Goal: Task Accomplishment & Management: Manage account settings

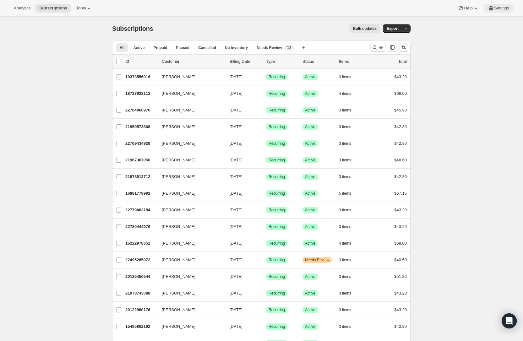
click at [504, 10] on span "Settings" at bounding box center [501, 8] width 15 height 5
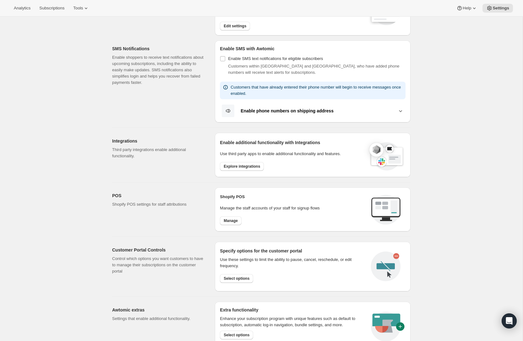
scroll to position [93, 0]
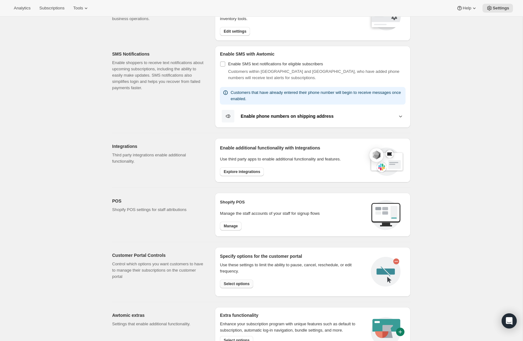
click at [233, 281] on span "Select options" at bounding box center [237, 283] width 26 height 5
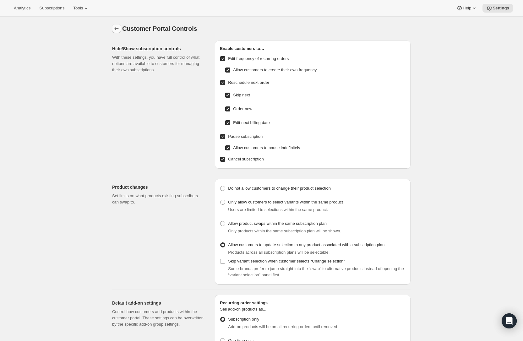
click at [120, 28] on button "Settings" at bounding box center [116, 28] width 9 height 9
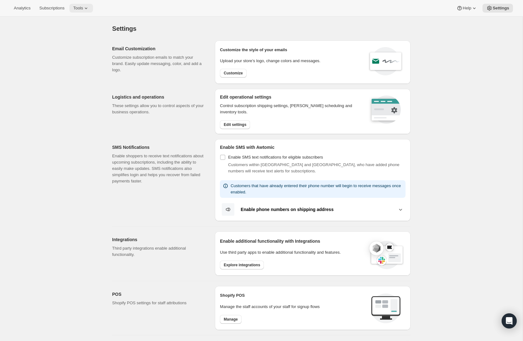
click at [80, 8] on span "Tools" at bounding box center [78, 8] width 10 height 5
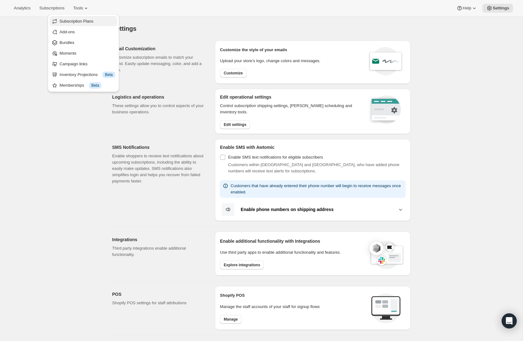
click at [79, 21] on span "Subscription Plans" at bounding box center [77, 21] width 34 height 5
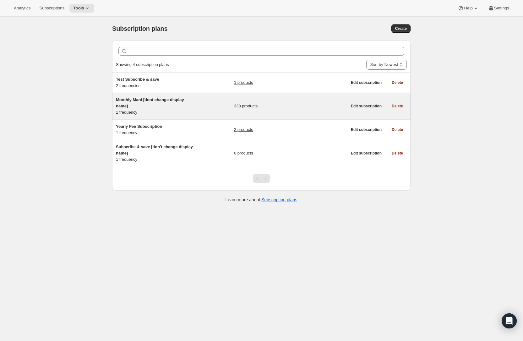
click at [244, 108] on link "338 products" at bounding box center [246, 106] width 24 height 6
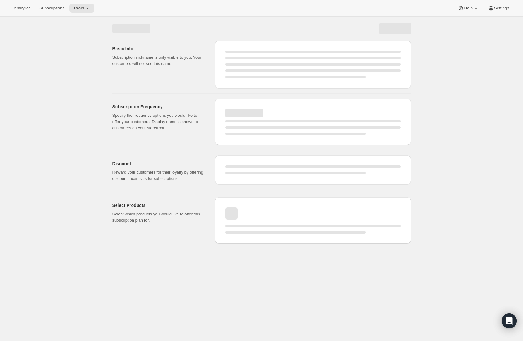
select select "WEEK"
select select "MONTH"
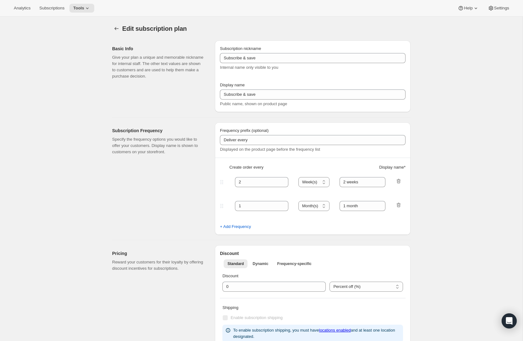
type input "Monthly Mani [dont change display name]"
type input "Monthly Mani"
type input "Deliver"
type input "1"
select select "MONTH"
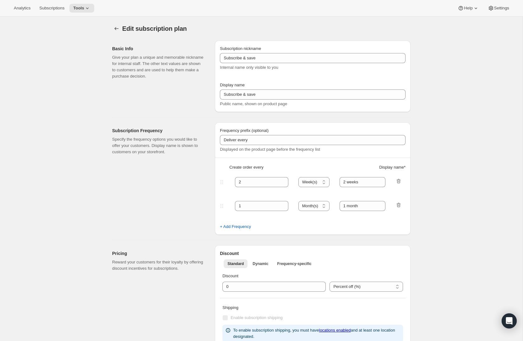
type input "Every 1 Month"
checkbox input "true"
select select "MONTHDAY"
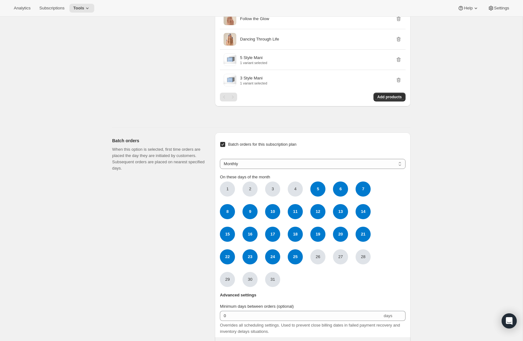
scroll to position [7237, 0]
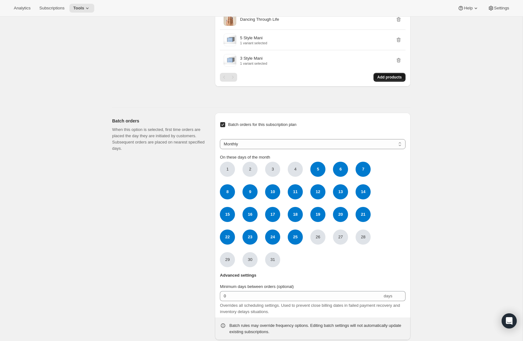
click at [378, 82] on button "Add products" at bounding box center [389, 77] width 32 height 9
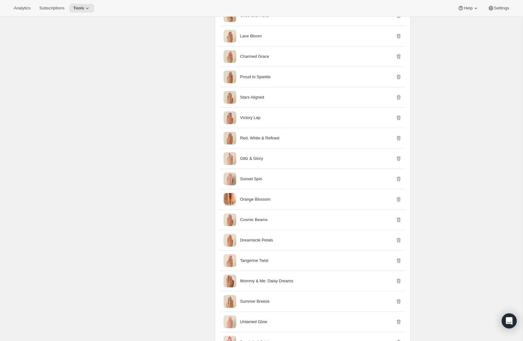
scroll to position [5238, 0]
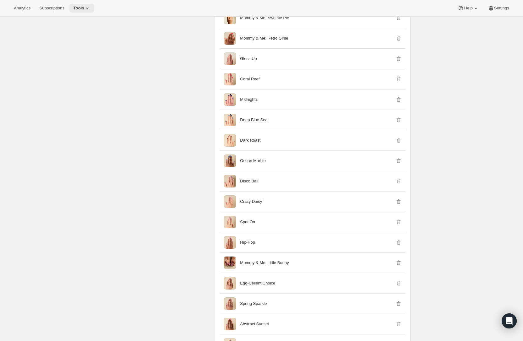
click at [81, 7] on span "Tools" at bounding box center [78, 8] width 11 height 5
click at [64, 41] on span "Bundles" at bounding box center [67, 42] width 15 height 5
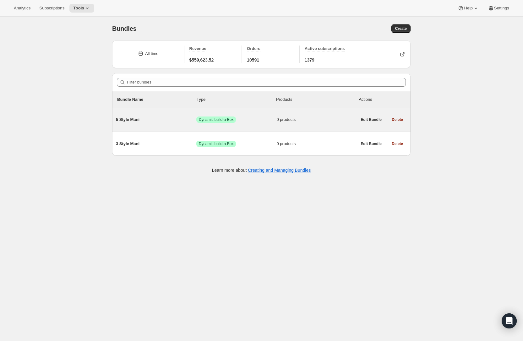
click at [252, 120] on span "Success Dynamic build-a-Box" at bounding box center [236, 120] width 80 height 6
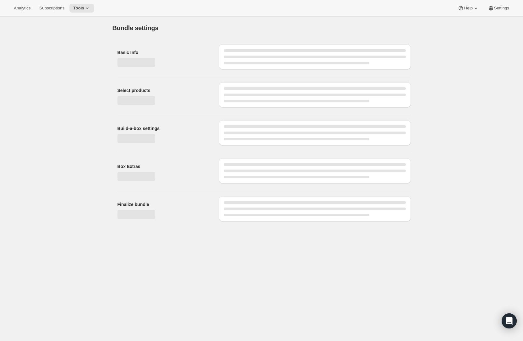
type input "5 Style Mani"
checkbox input "true"
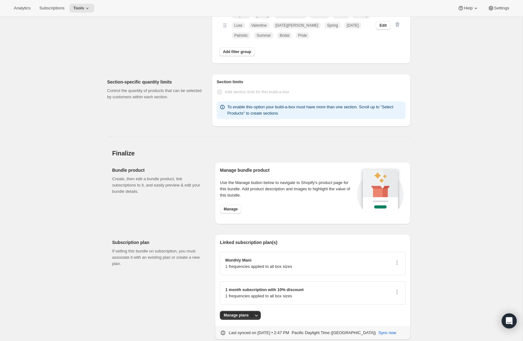
scroll to position [574, 0]
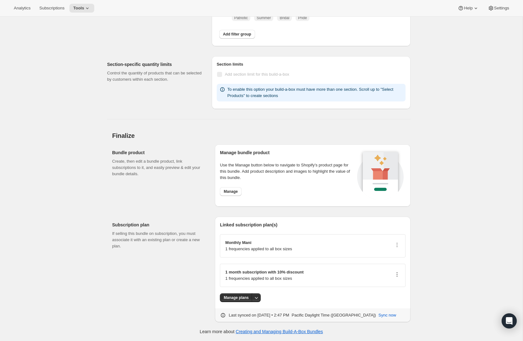
click at [397, 274] on icon "button" at bounding box center [397, 274] width 1 height 1
click at [117, 257] on div "Subscription plan If selling this bundle on subscription, you must associate it…" at bounding box center [161, 270] width 98 height 106
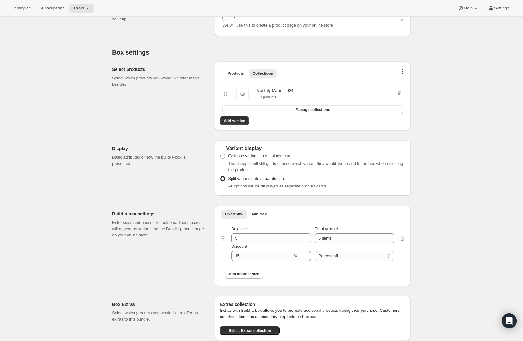
scroll to position [0, 0]
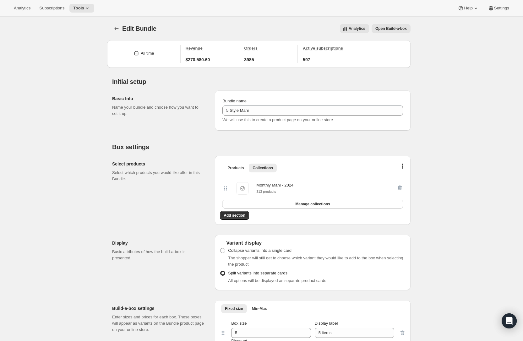
click at [266, 186] on div "Monthly Mani - 2024" at bounding box center [274, 185] width 37 height 6
click at [117, 27] on icon "Bundles" at bounding box center [116, 28] width 6 height 6
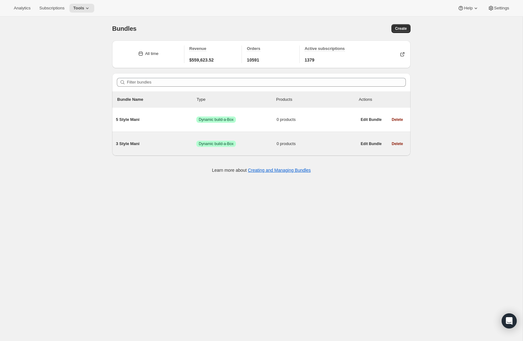
click at [159, 144] on span "3 Style Mani" at bounding box center [156, 144] width 80 height 6
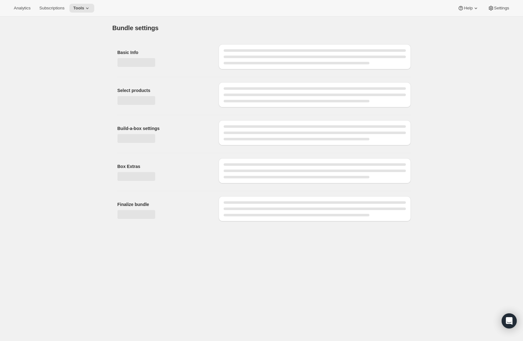
type input "3 Style Mani"
checkbox input "true"
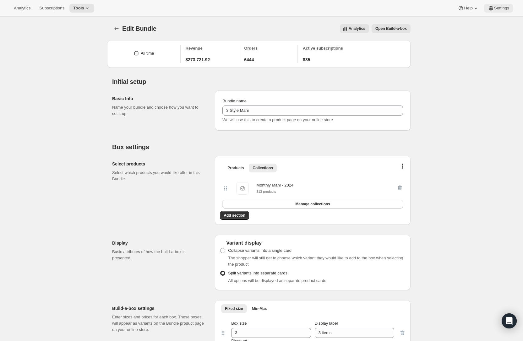
click at [500, 7] on span "Settings" at bounding box center [501, 8] width 15 height 5
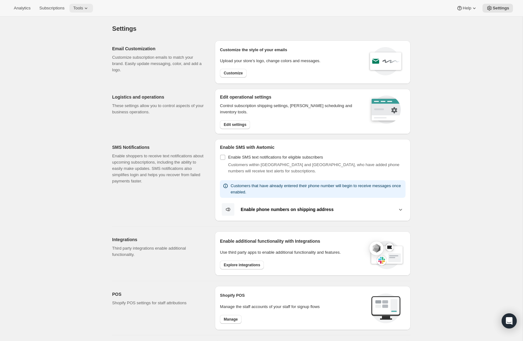
click at [83, 7] on span "Tools" at bounding box center [78, 8] width 10 height 5
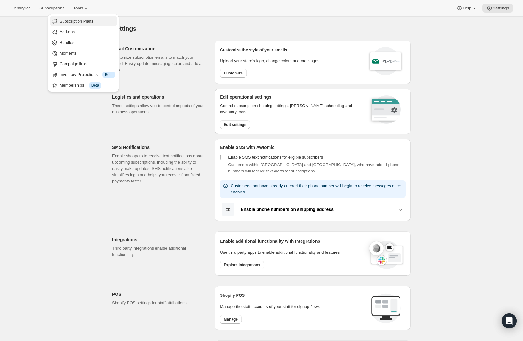
click at [78, 22] on span "Subscription Plans" at bounding box center [77, 21] width 34 height 5
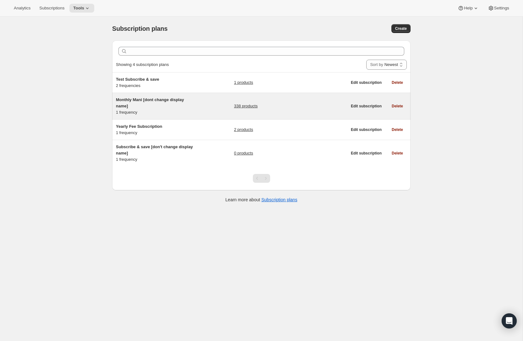
click at [216, 103] on div "Monthly Mani [dont change display name] 1 frequency 338 products" at bounding box center [231, 106] width 231 height 19
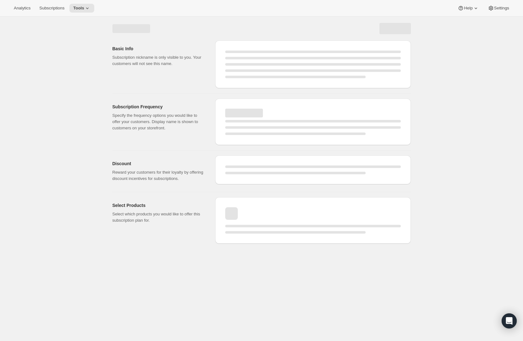
select select "WEEK"
select select "MONTH"
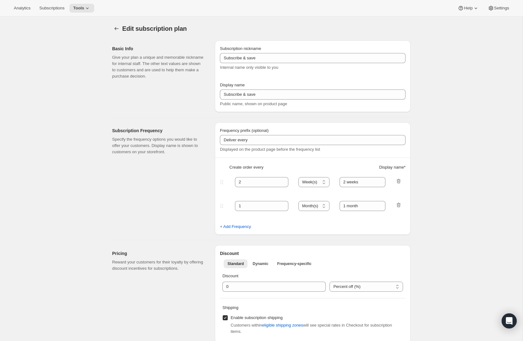
type input "Monthly Mani [dont change display name]"
type input "Monthly Mani"
type input "Deliver"
type input "1"
select select "MONTH"
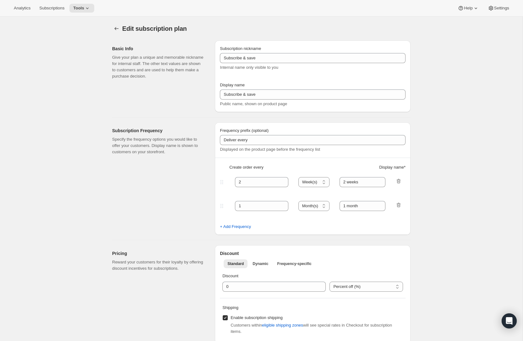
type input "Every 1 Month"
checkbox input "true"
select select "MONTHDAY"
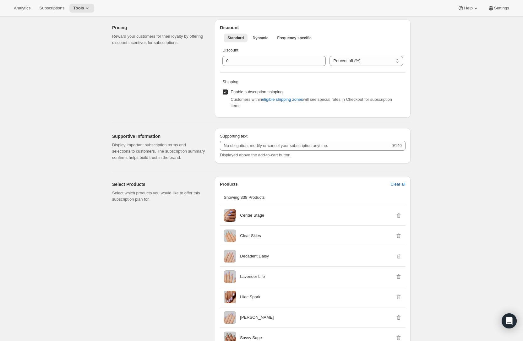
scroll to position [297, 0]
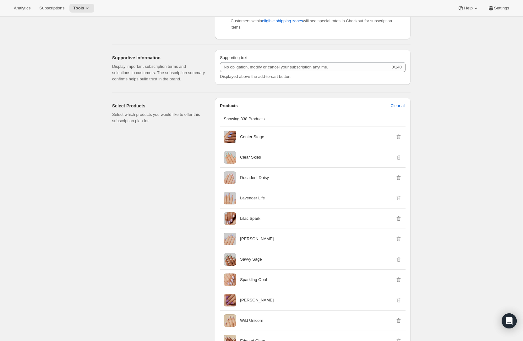
scroll to position [0, 0]
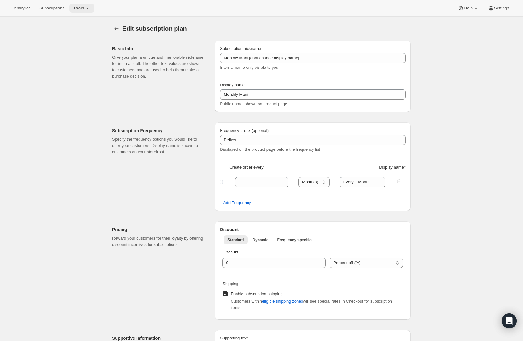
click at [88, 6] on icon at bounding box center [87, 8] width 6 height 6
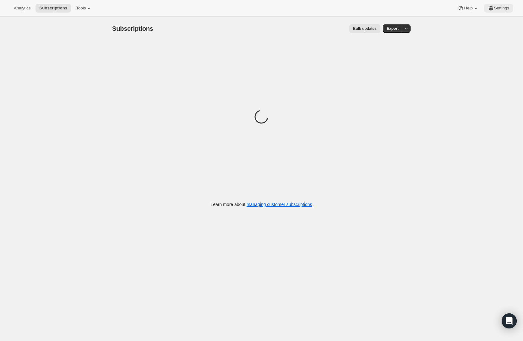
click at [495, 11] on button "Settings" at bounding box center [498, 8] width 29 height 9
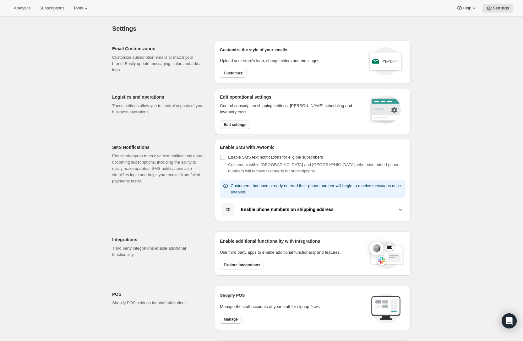
click at [233, 125] on span "Edit settings" at bounding box center [235, 124] width 23 height 5
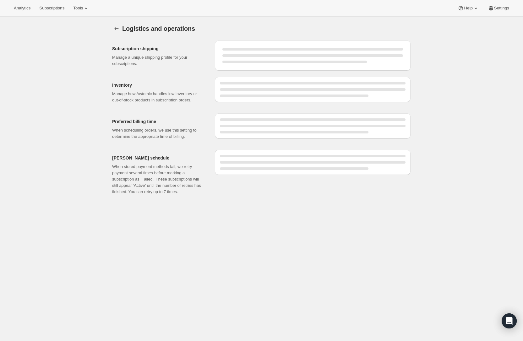
select select "02:00"
select select "DAY"
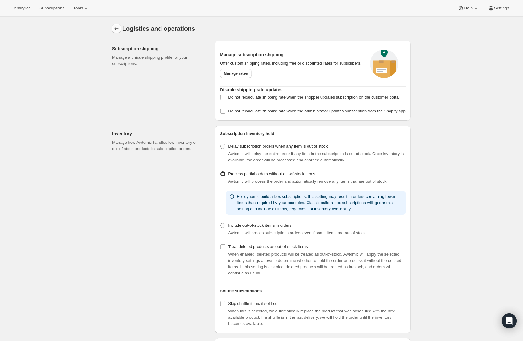
click at [117, 30] on icon "Settings" at bounding box center [116, 28] width 6 height 6
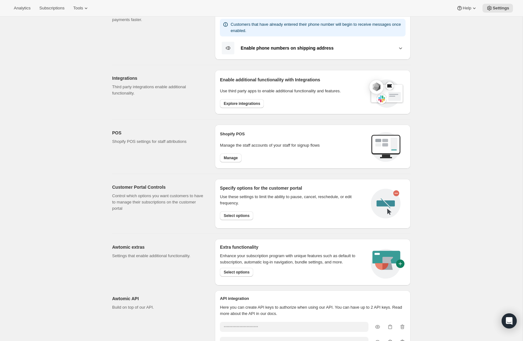
scroll to position [163, 0]
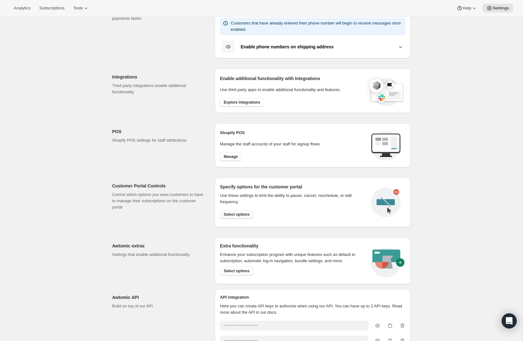
click at [225, 215] on span "Select options" at bounding box center [237, 214] width 26 height 5
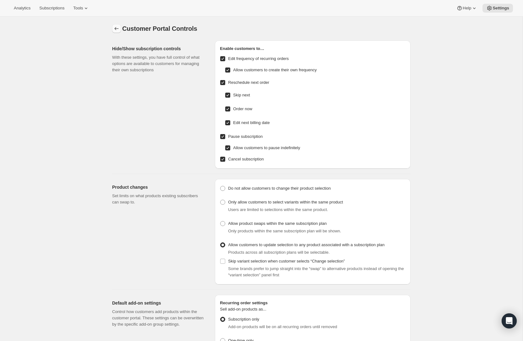
click at [117, 27] on icon "Settings" at bounding box center [116, 28] width 6 height 6
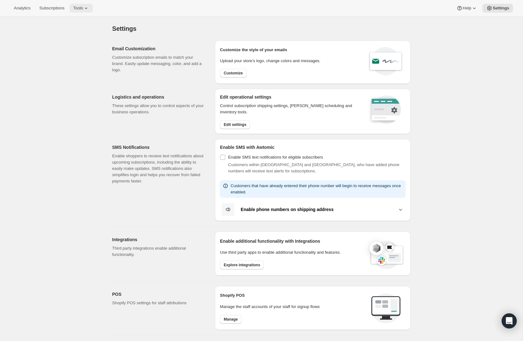
click at [83, 9] on span "Tools" at bounding box center [78, 8] width 10 height 5
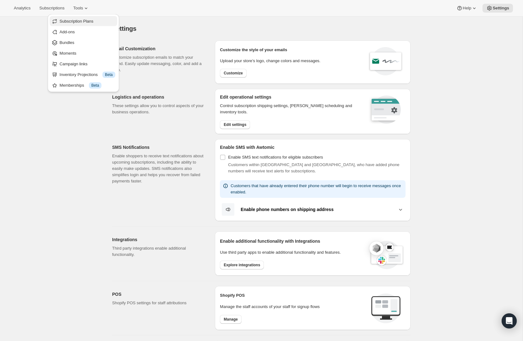
click at [85, 23] on span "Subscription Plans" at bounding box center [77, 21] width 34 height 5
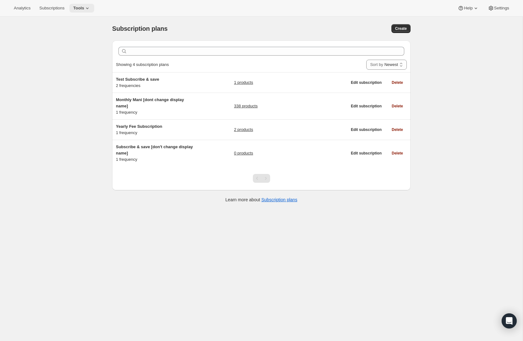
click at [84, 8] on span "Tools" at bounding box center [78, 8] width 11 height 5
click at [71, 116] on div "Subscription plans. This page is ready Subscription plans Create Clear Showing …" at bounding box center [261, 187] width 523 height 341
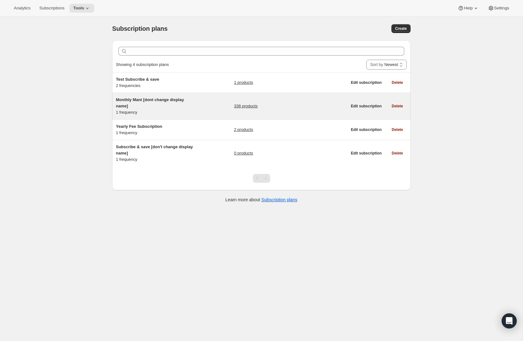
click at [197, 108] on div "Monthly Mani [dont change display name] 1 frequency 338 products" at bounding box center [231, 106] width 231 height 19
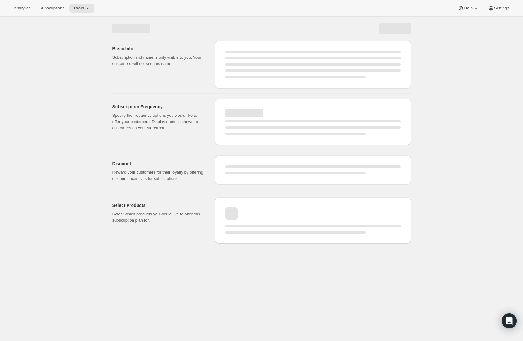
select select "WEEK"
select select "MONTH"
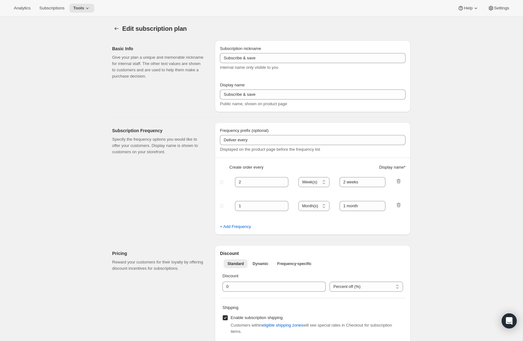
type input "Monthly Mani [dont change display name]"
type input "Monthly Mani"
type input "Deliver"
type input "1"
select select "MONTH"
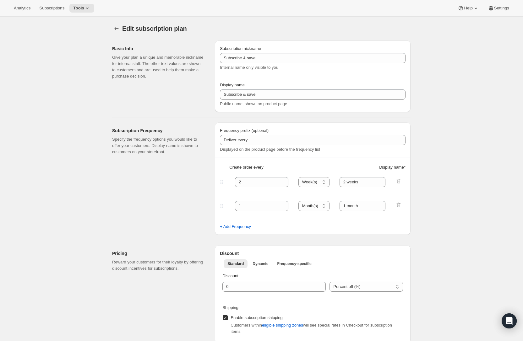
type input "Every 1 Month"
checkbox input "true"
select select "MONTHDAY"
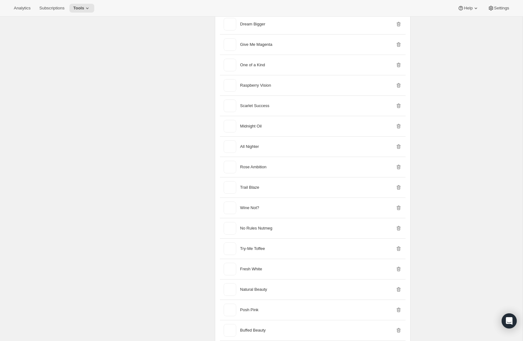
scroll to position [1597, 0]
